Goal: Find specific page/section: Find specific page/section

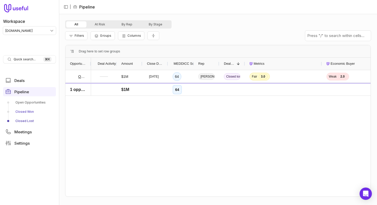
click at [34, 113] on link "Closed Won" at bounding box center [29, 111] width 53 height 8
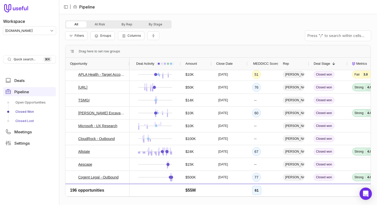
click at [28, 121] on link "Closed Lost" at bounding box center [29, 121] width 53 height 8
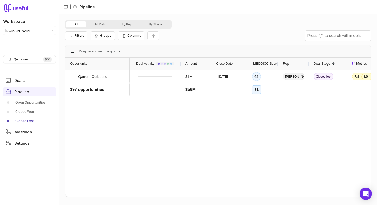
click at [191, 34] on div "Filters Groups Columns" at bounding box center [218, 35] width 306 height 14
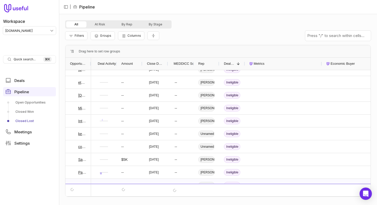
scroll to position [1596, 0]
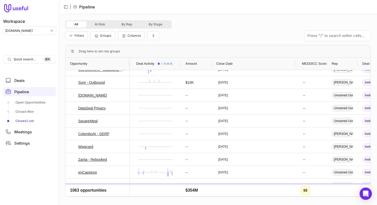
drag, startPoint x: 167, startPoint y: 63, endPoint x: 226, endPoint y: 62, distance: 58.7
click at [226, 62] on div "Close Date" at bounding box center [253, 63] width 85 height 12
click at [219, 63] on span "Close Date" at bounding box center [224, 63] width 16 height 6
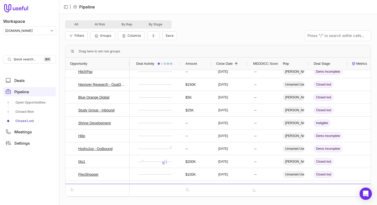
click at [224, 63] on span "Close Date" at bounding box center [224, 63] width 16 height 6
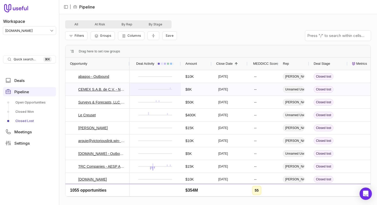
click at [171, 87] on div at bounding box center [155, 89] width 42 height 12
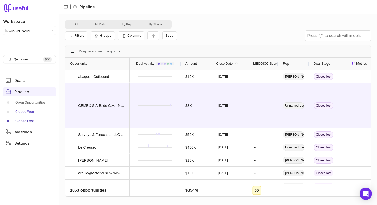
click at [28, 112] on link "Closed Won" at bounding box center [29, 111] width 53 height 8
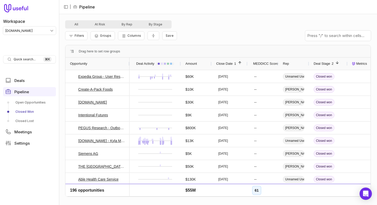
click at [236, 65] on span "1" at bounding box center [233, 63] width 3 height 6
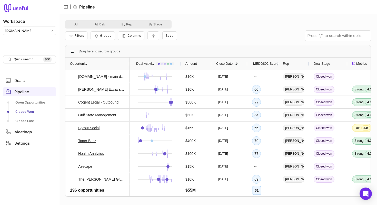
click at [259, 28] on div "All At Risk By Rep By Stage" at bounding box center [218, 24] width 306 height 8
